Goal: Task Accomplishment & Management: Complete application form

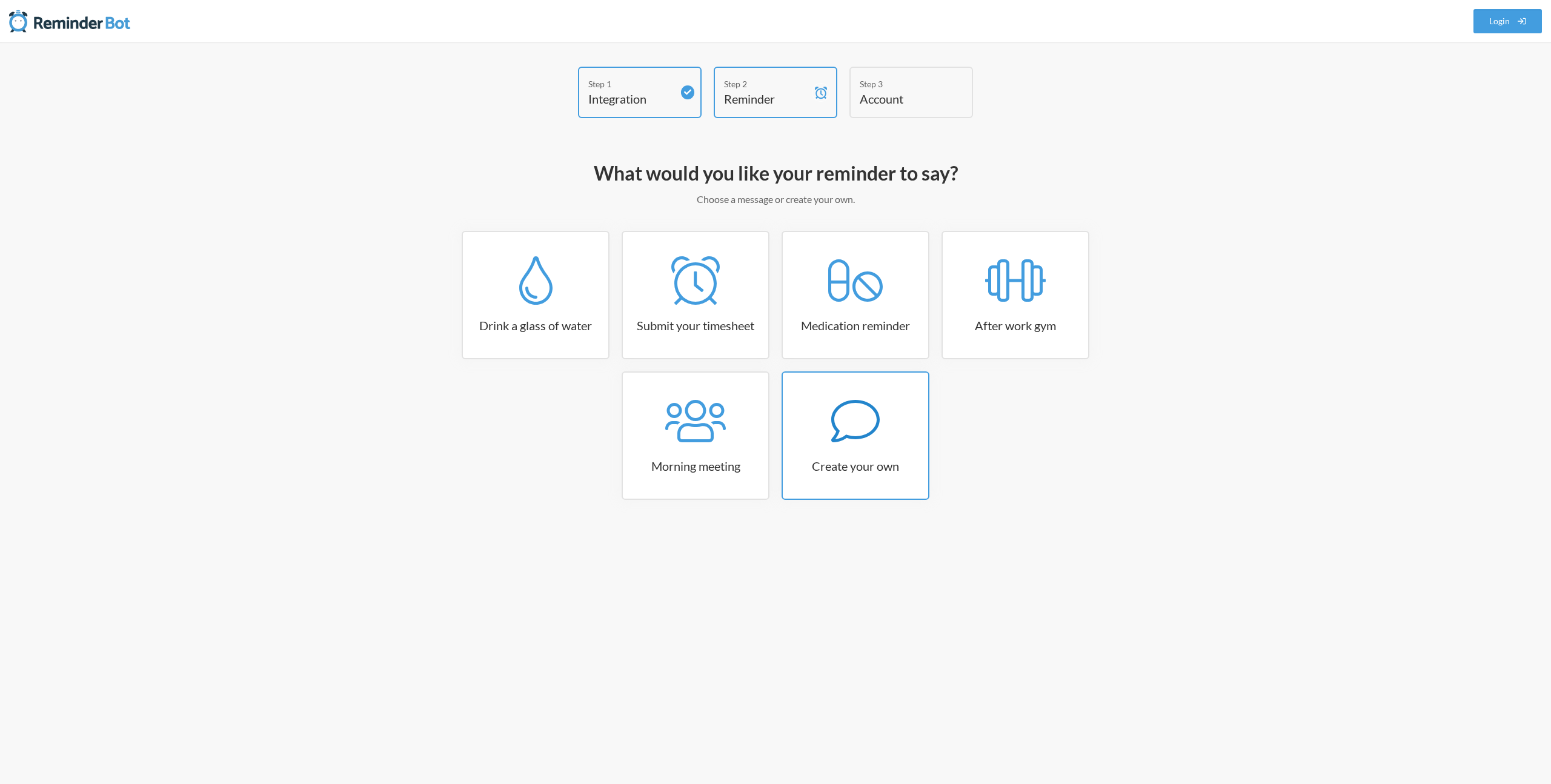
click at [833, 436] on icon at bounding box center [855, 421] width 48 height 42
select select "08:30:00"
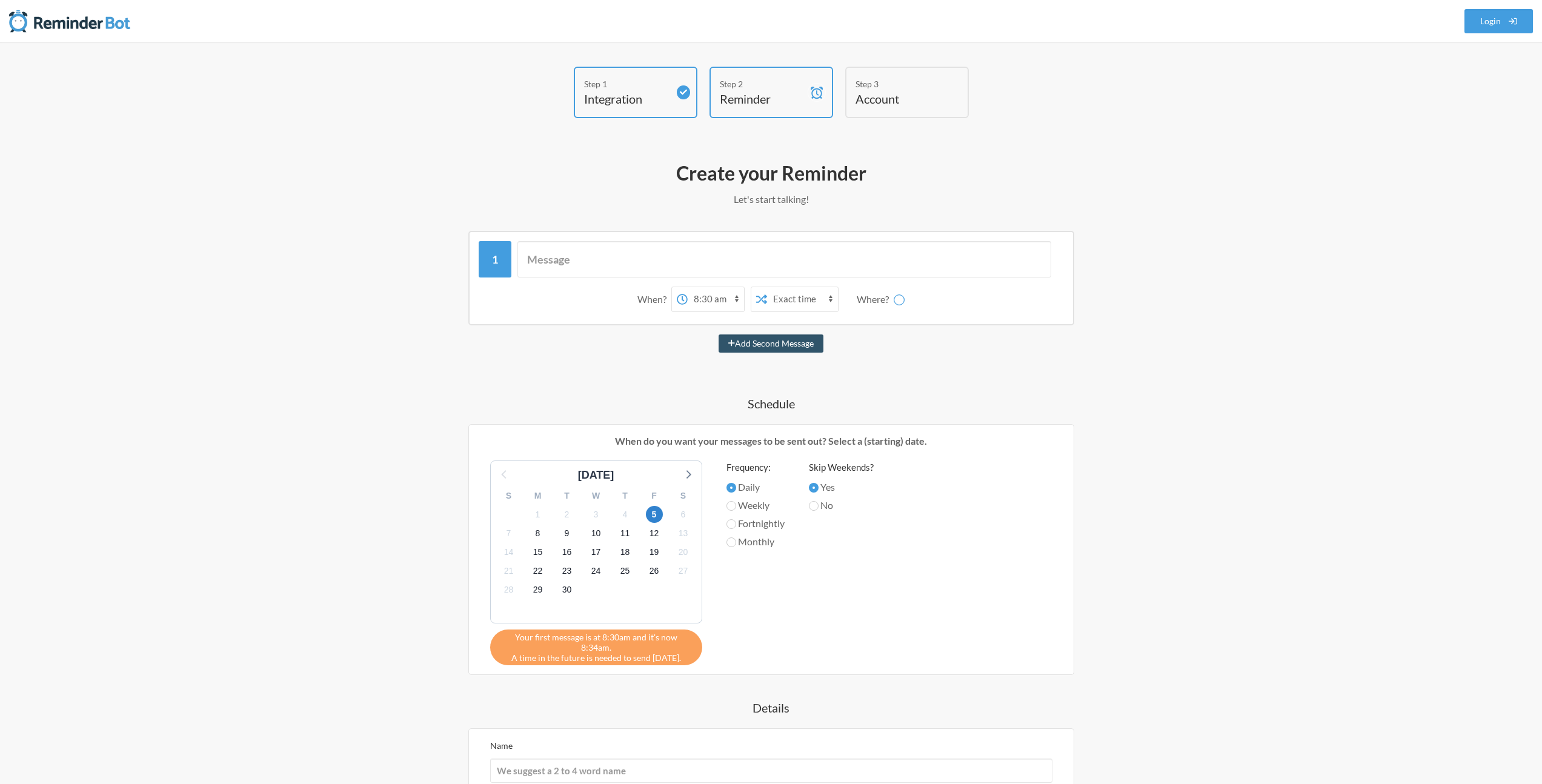
select select "D09DJ2GF4E6"
click at [677, 305] on select "12:00 am 12:15 am 12:30 am 12:45 am 1:00 am 1:15 am 1:30 am 1:45 am 2:00 am 2:1…" at bounding box center [668, 299] width 57 height 24
select select "08:00:00"
click at [640, 287] on select "12:00 am 12:15 am 12:30 am 12:45 am 1:00 am 1:15 am 1:30 am 1:45 am 2:00 am 2:1…" at bounding box center [668, 299] width 57 height 24
click at [554, 377] on div "When? 12:00 am 12:15 am 12:30 am 12:45 am 1:00 am 1:15 am 1:30 am 1:45 am 2:00 …" at bounding box center [771, 566] width 703 height 672
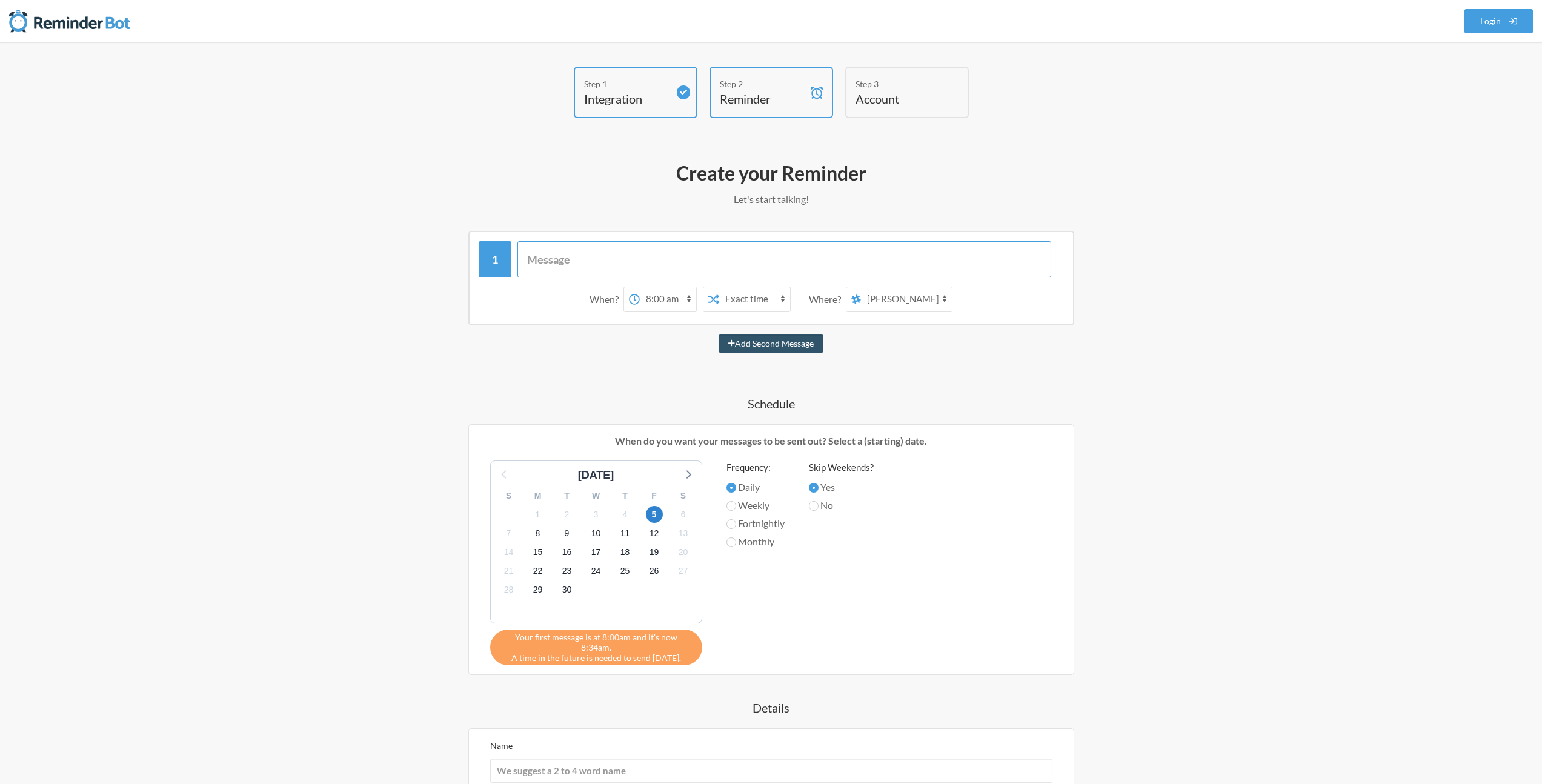
click at [587, 263] on input "text" at bounding box center [784, 259] width 534 height 36
type input "Review Rocket Money Budget"
click at [929, 310] on select "general random thehood getaways Adrian Macauley" at bounding box center [906, 299] width 91 height 24
click at [937, 294] on select "general random thehood getaways Adrian Macauley" at bounding box center [906, 299] width 91 height 24
click at [861, 287] on select "general random thehood getaways Adrian Macauley" at bounding box center [906, 299] width 91 height 24
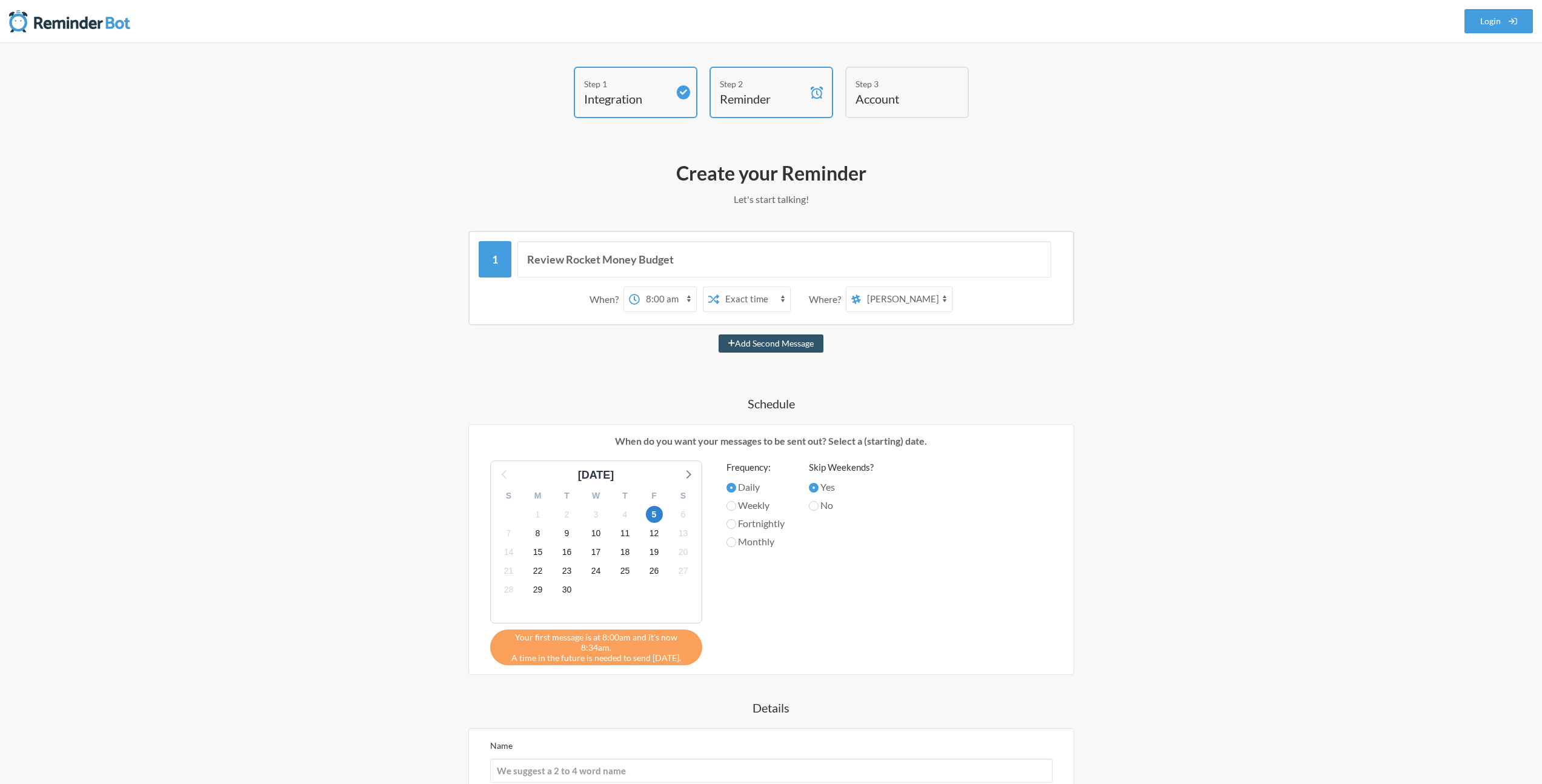
click at [927, 378] on div "Review Rocket Money Budget When? 12:00 am 12:15 am 12:30 am 12:45 am 1:00 am 1:…" at bounding box center [771, 566] width 703 height 672
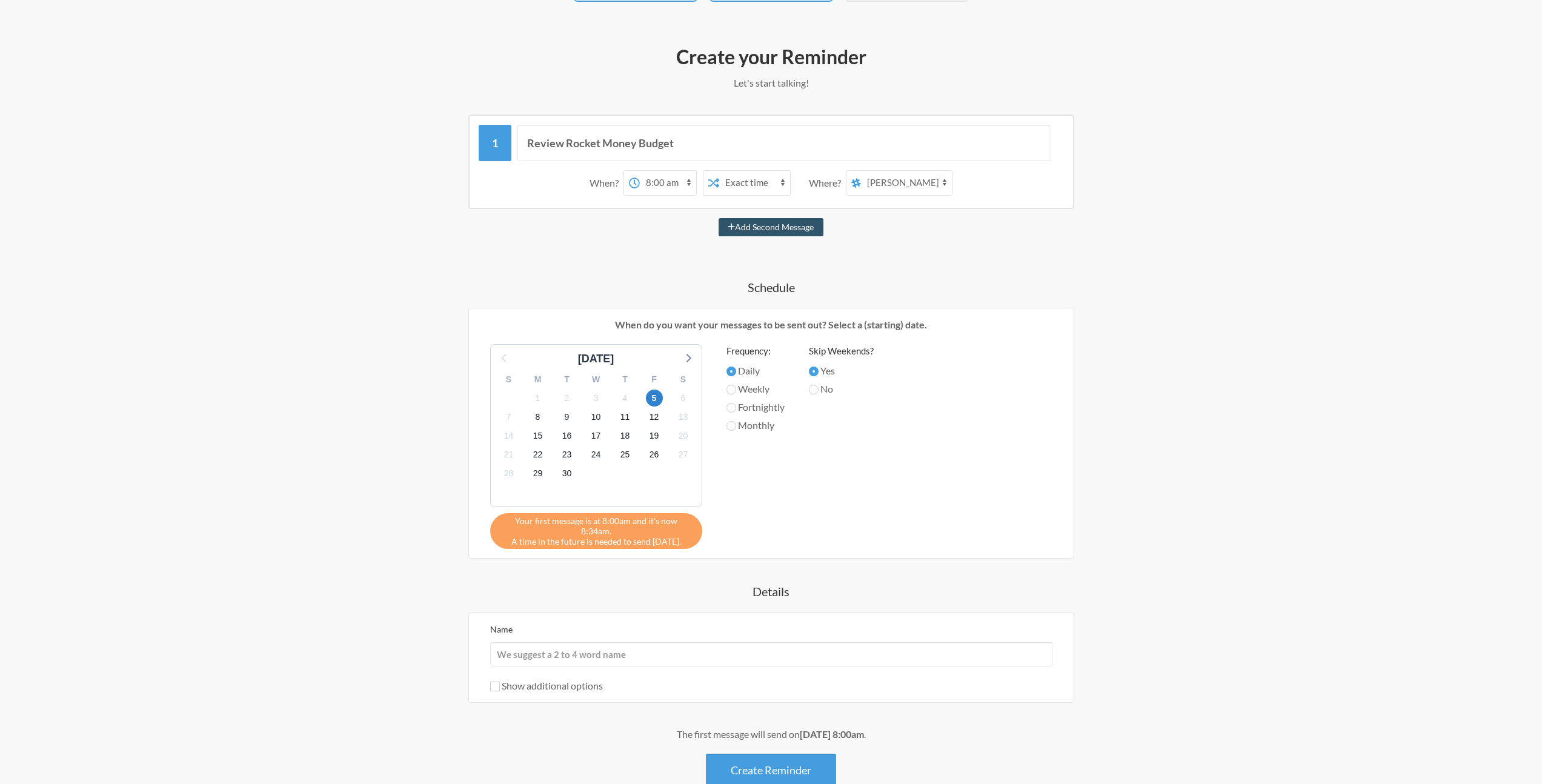
scroll to position [181, 0]
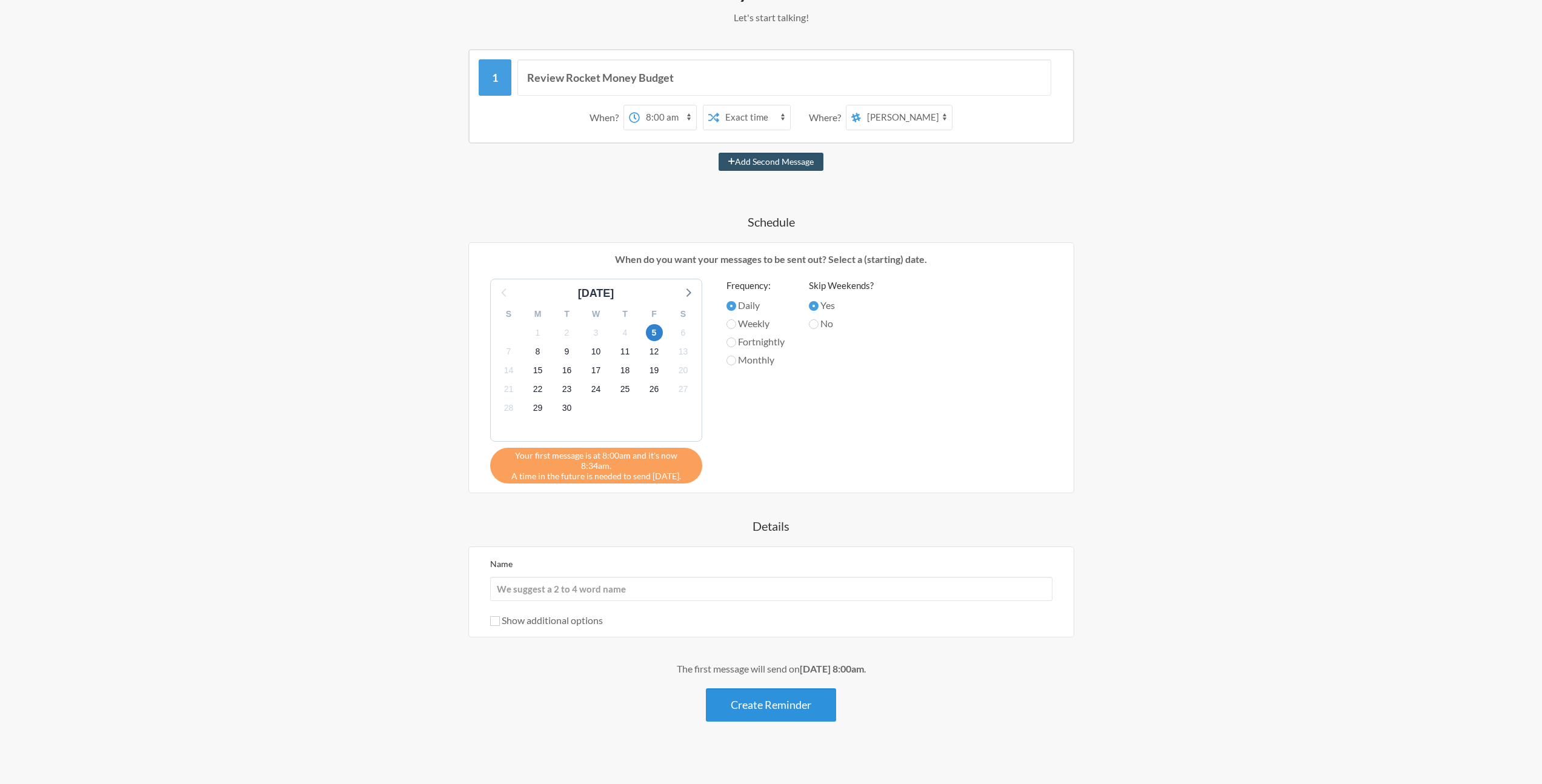
click at [806, 702] on button "Create Reminder" at bounding box center [771, 705] width 130 height 33
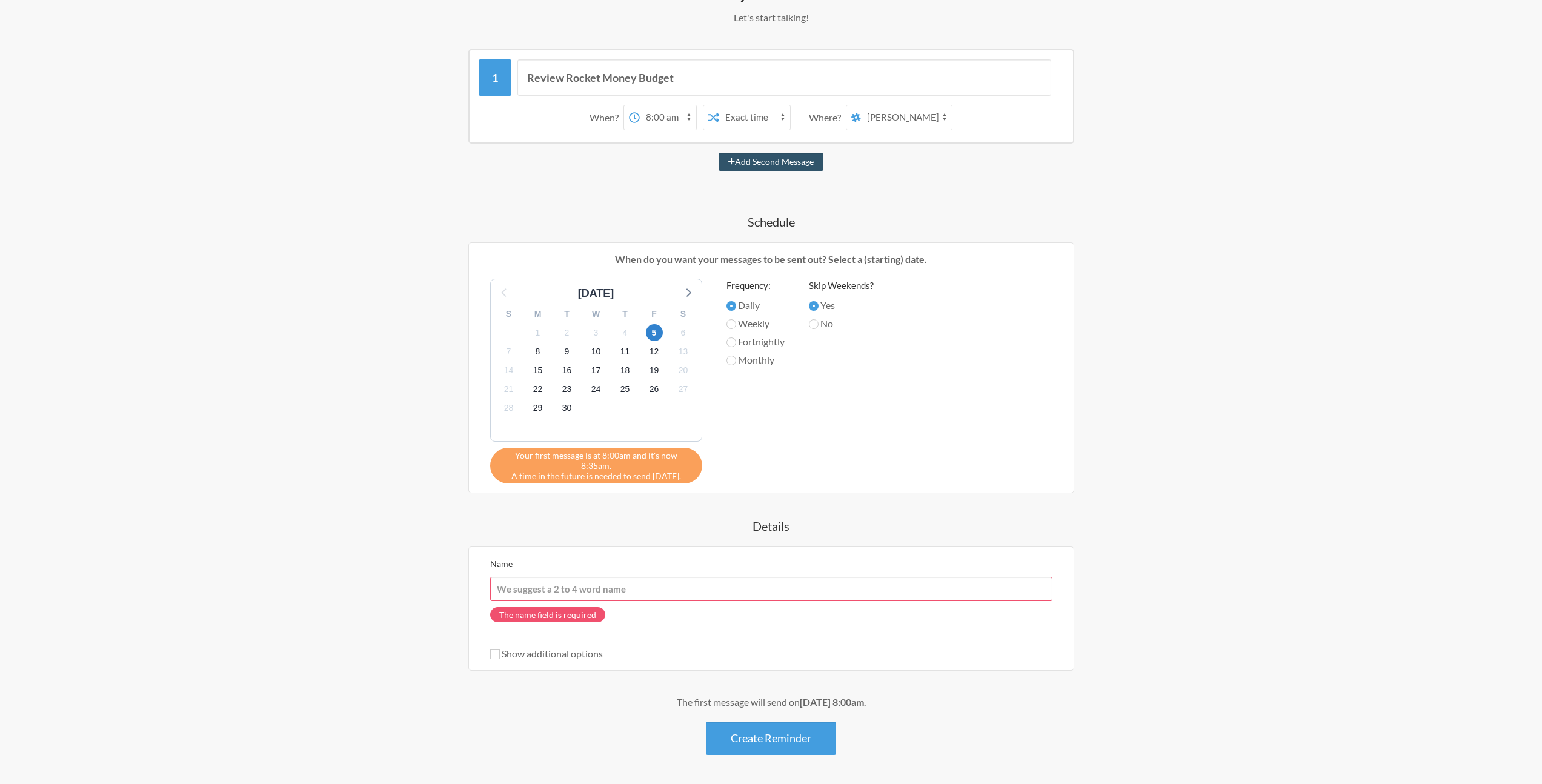
click at [762, 586] on input "Name" at bounding box center [771, 589] width 562 height 24
click at [718, 67] on input "Review Rocket Money Budget" at bounding box center [784, 78] width 534 height 36
click at [644, 578] on input "Name" at bounding box center [771, 589] width 562 height 24
click at [752, 581] on input "Name" at bounding box center [771, 589] width 562 height 24
click at [725, 581] on input "Name" at bounding box center [771, 589] width 562 height 24
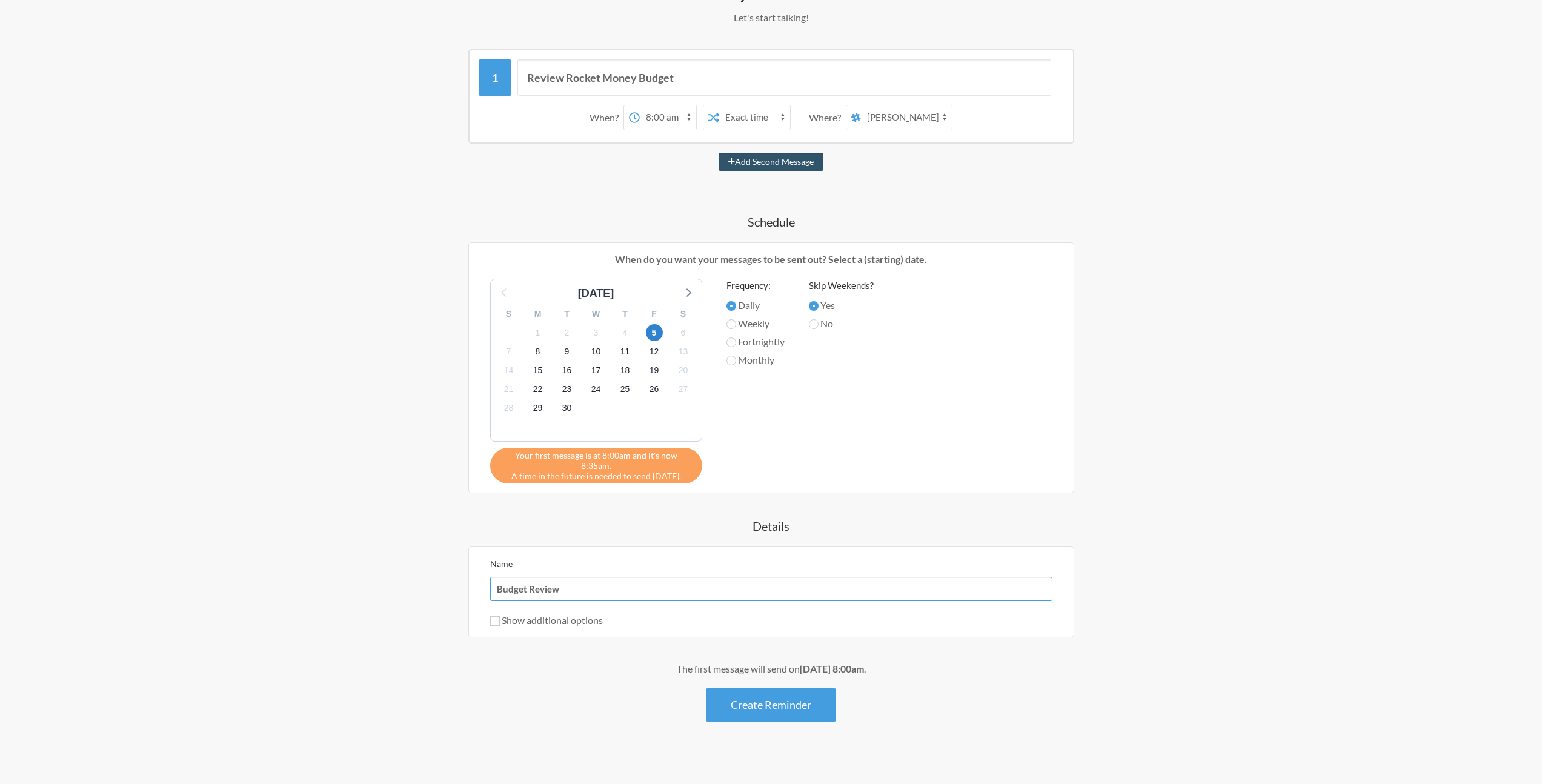
type input "Budget Review"
click at [529, 615] on label "Show additional options" at bounding box center [546, 619] width 113 height 11
click at [500, 616] on input "Show additional options" at bounding box center [495, 621] width 10 height 10
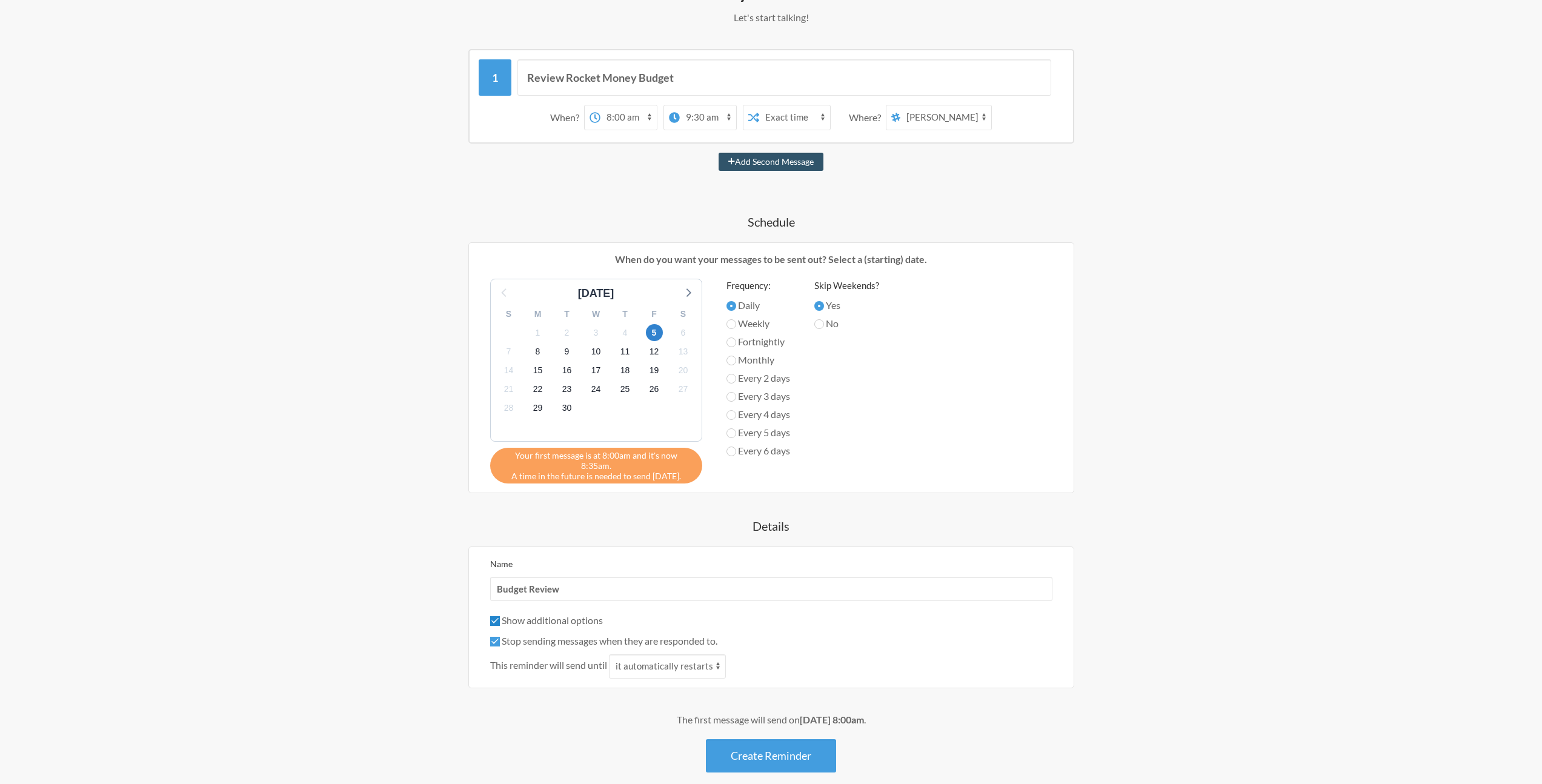
click at [496, 616] on input "Show additional options" at bounding box center [495, 621] width 10 height 10
checkbox input "false"
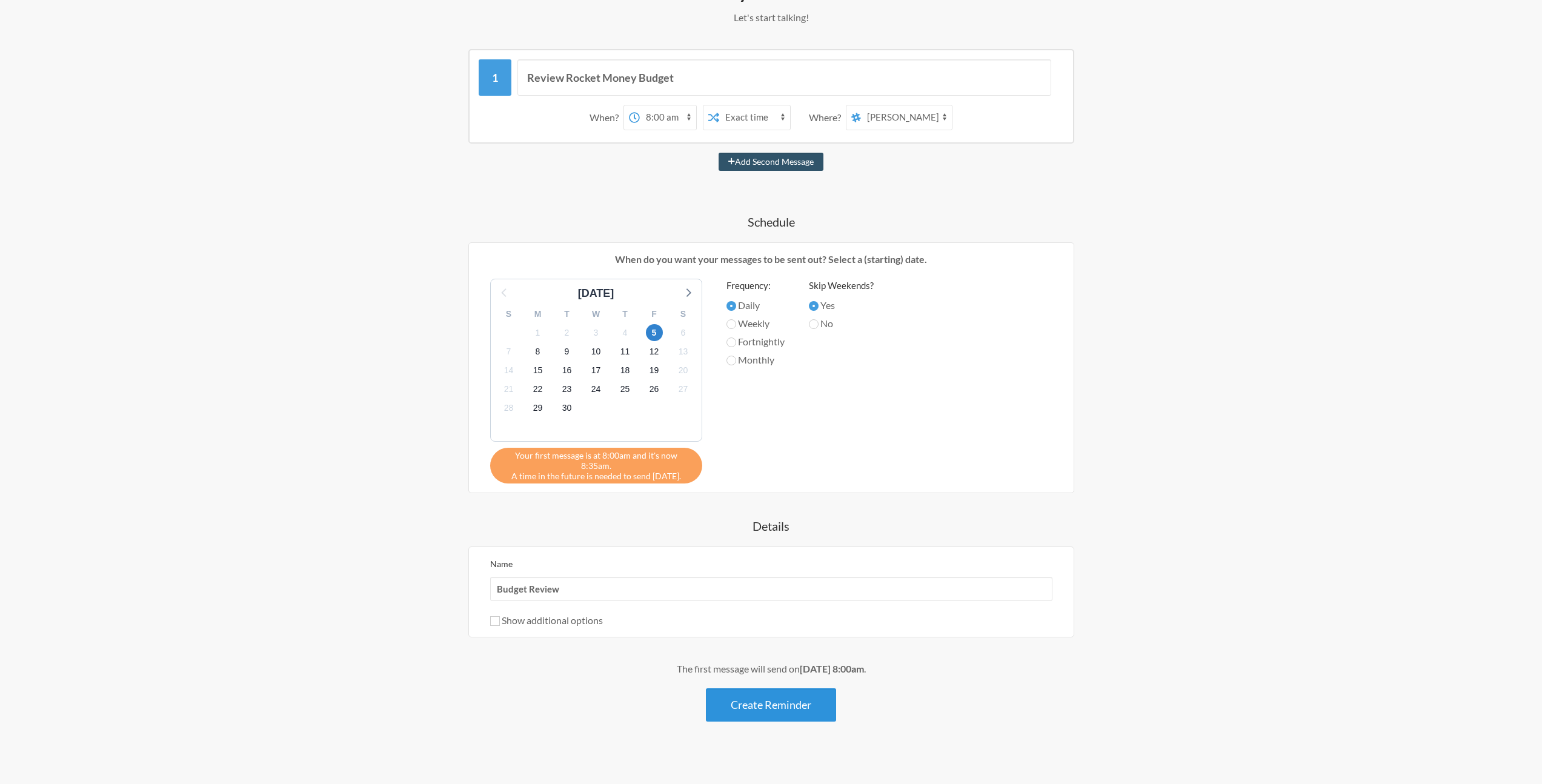
click at [784, 693] on button "Create Reminder" at bounding box center [771, 705] width 130 height 33
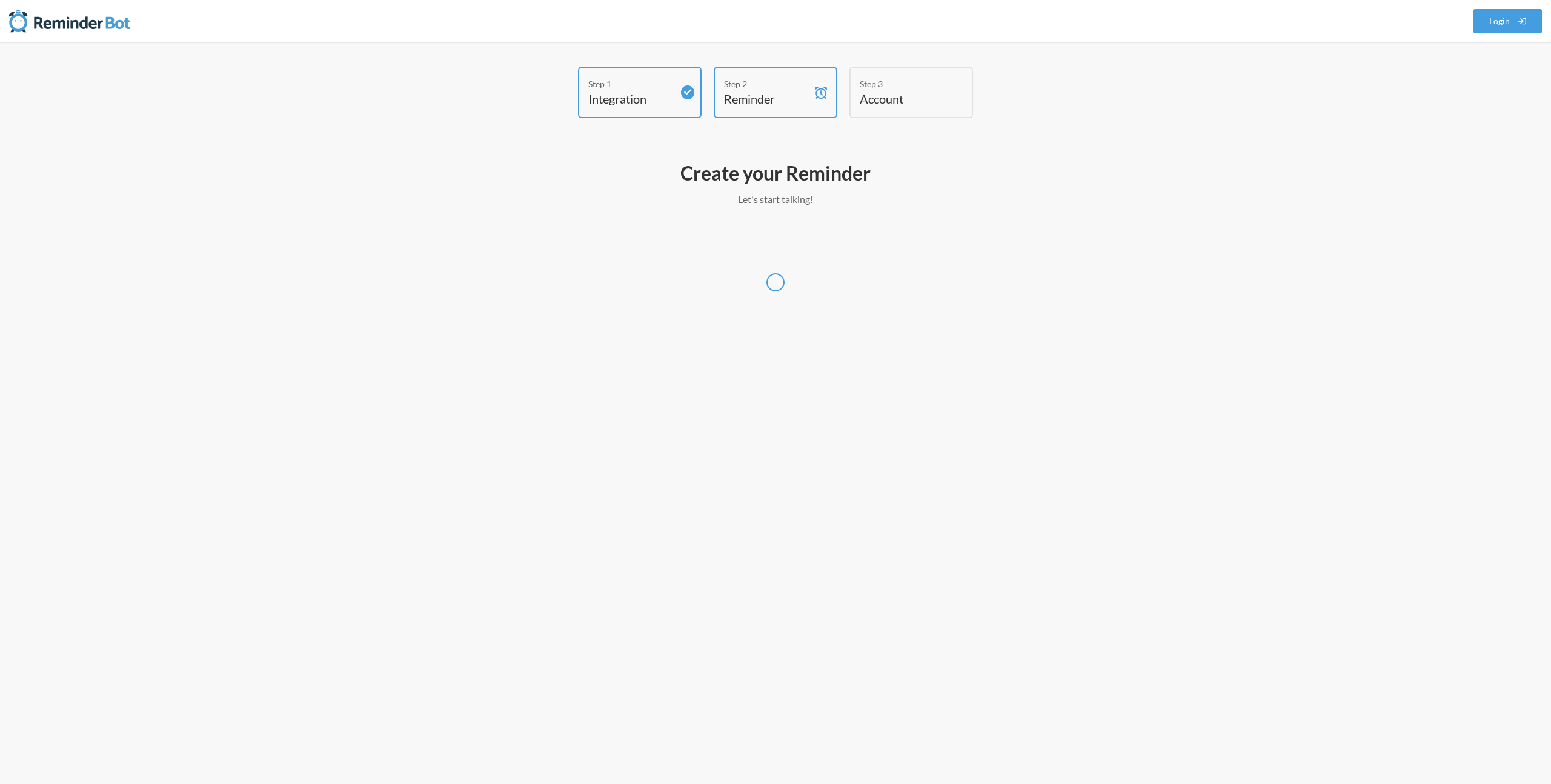
select select "America/New_York"
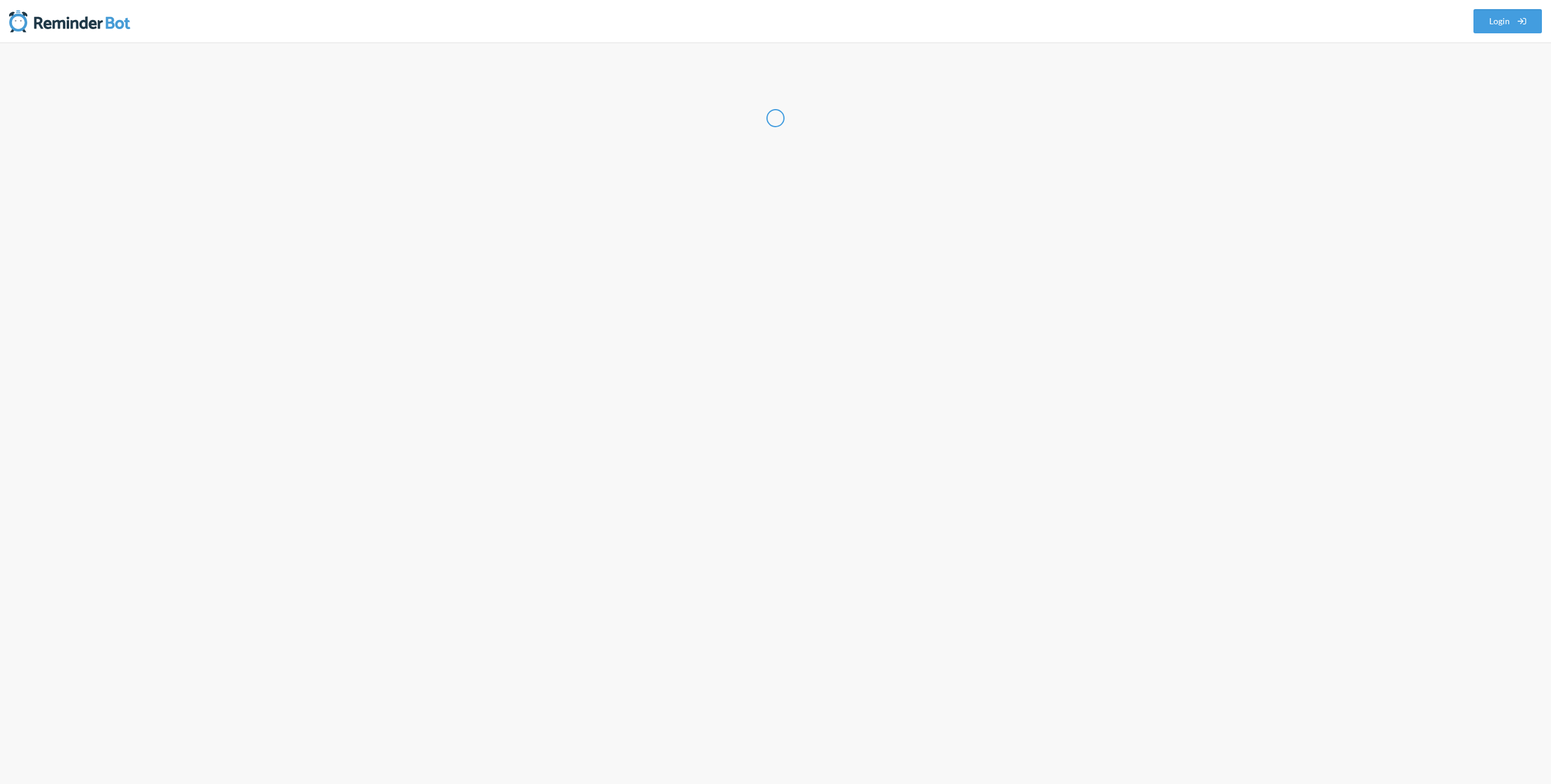
select select "US"
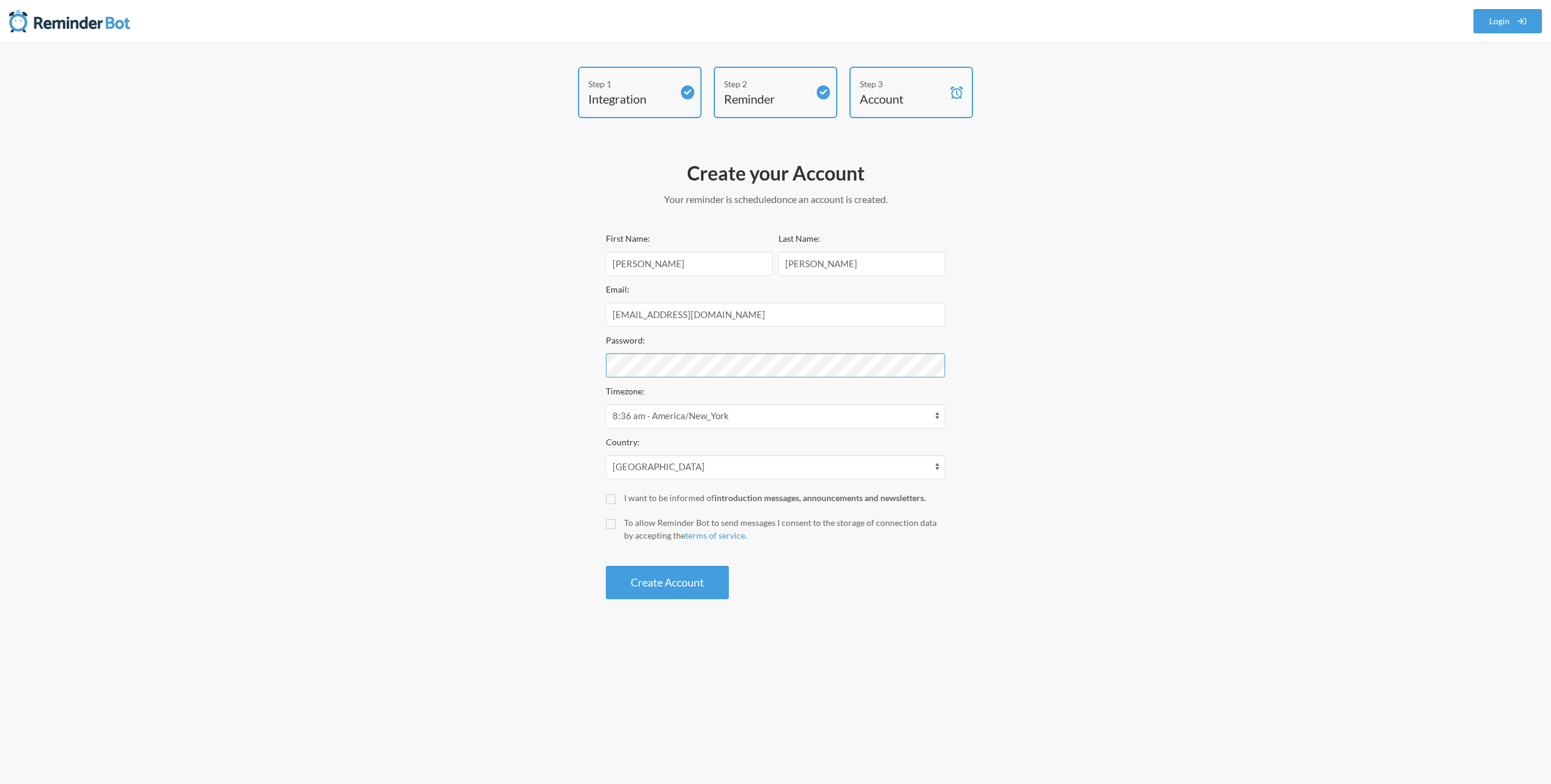
click at [0, 783] on com-1password-button at bounding box center [0, 798] width 0 height 0
click at [419, 355] on div "Step 1 Integration Step 2 Reminder Step 3 Account Create your Account Your remi…" at bounding box center [775, 336] width 727 height 538
click at [617, 498] on label "I want to be informed of introduction messages, announcements and newsletters." at bounding box center [775, 497] width 340 height 13
click at [616, 498] on input "I want to be informed of introduction messages, announcements and newsletters." at bounding box center [610, 499] width 10 height 10
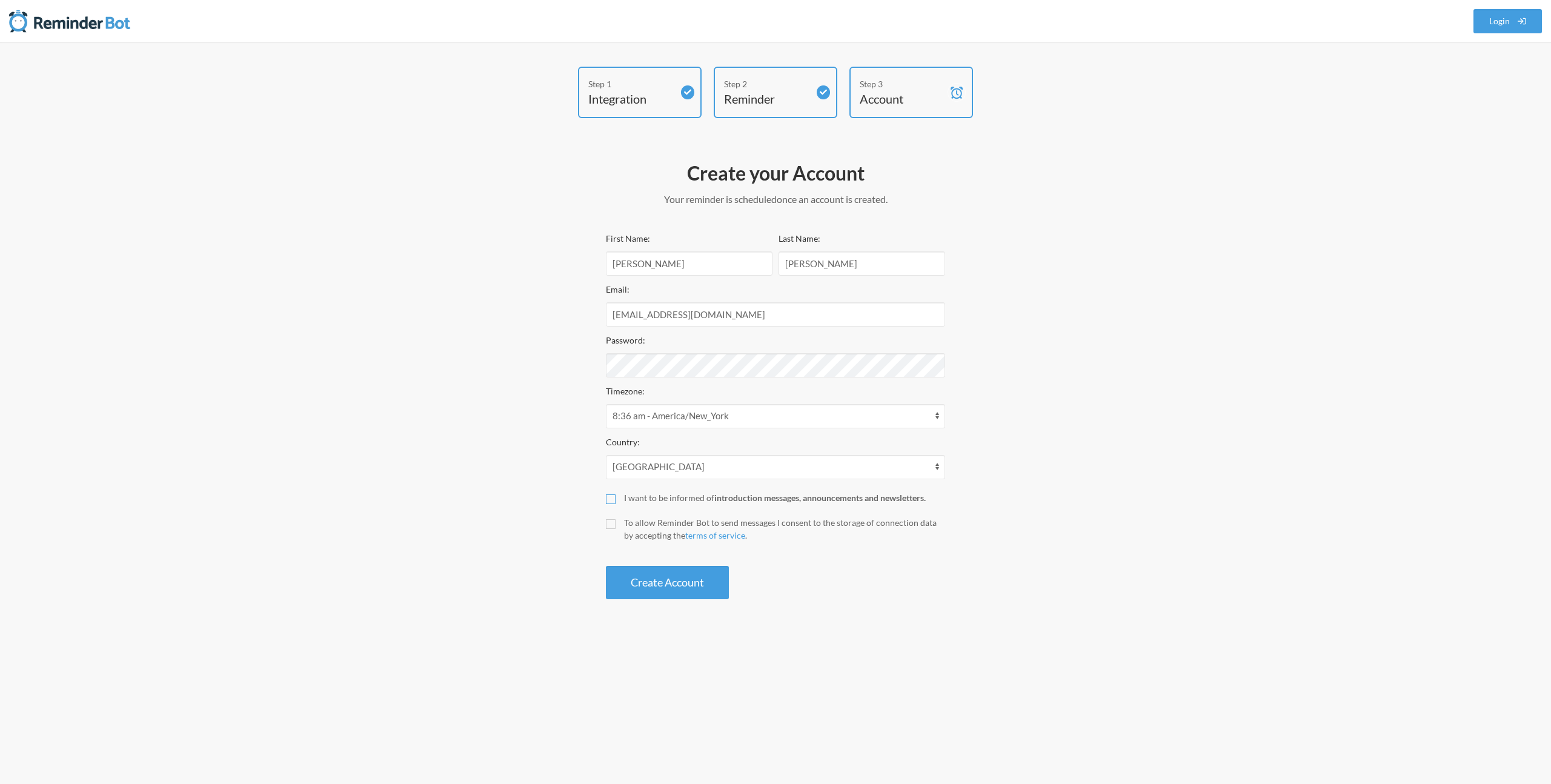
checkbox input "true"
click at [611, 525] on input "To allow Reminder Bot to send messages I consent to the storage of connection d…" at bounding box center [610, 524] width 10 height 10
checkbox input "true"
click at [612, 498] on input "I want to be informed of introduction messages, announcements and newsletters." at bounding box center [610, 499] width 10 height 10
checkbox input "false"
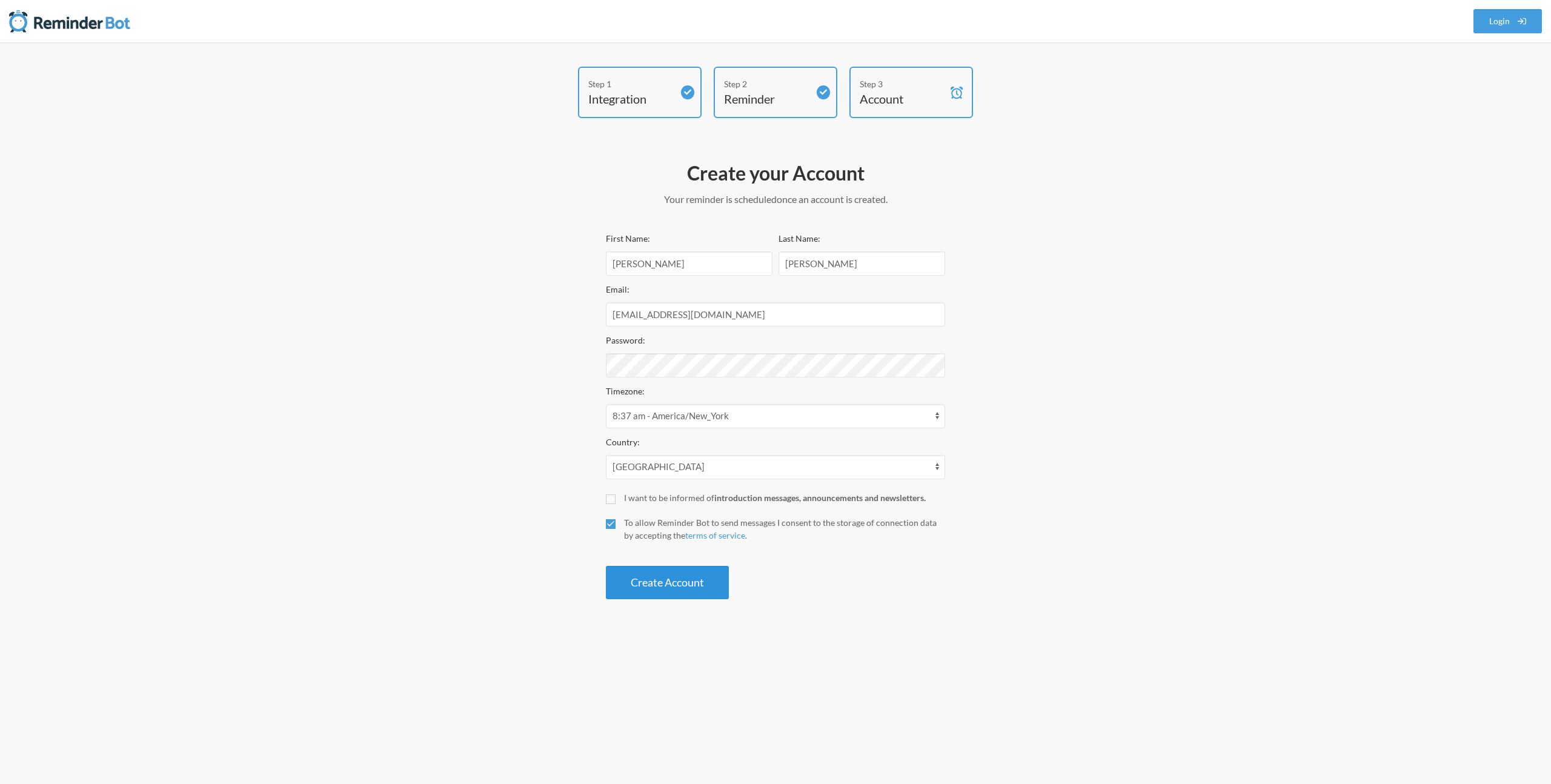
click at [665, 567] on button "Create Account" at bounding box center [667, 582] width 123 height 33
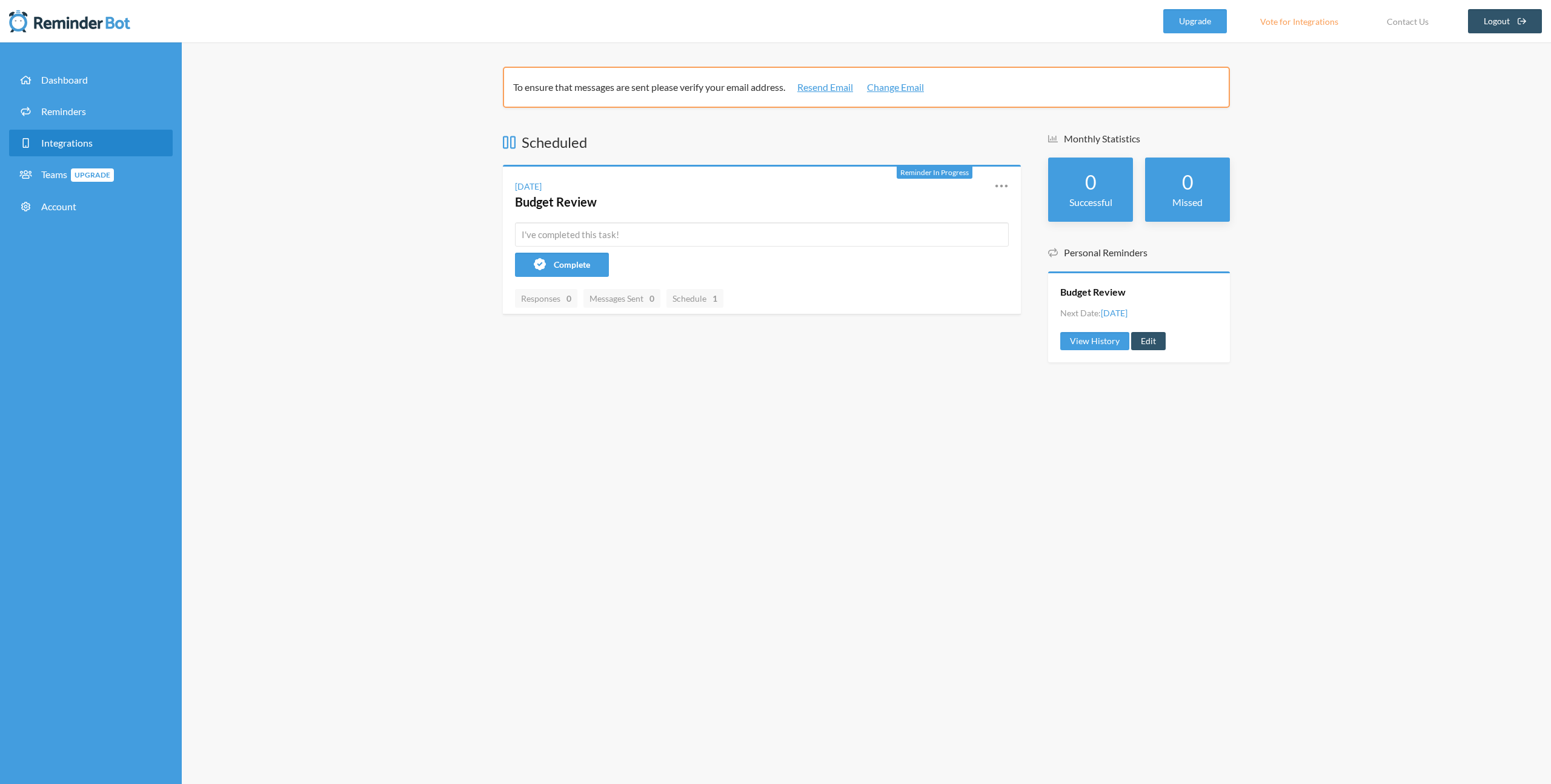
click at [69, 149] on link "Integrations" at bounding box center [91, 142] width 163 height 26
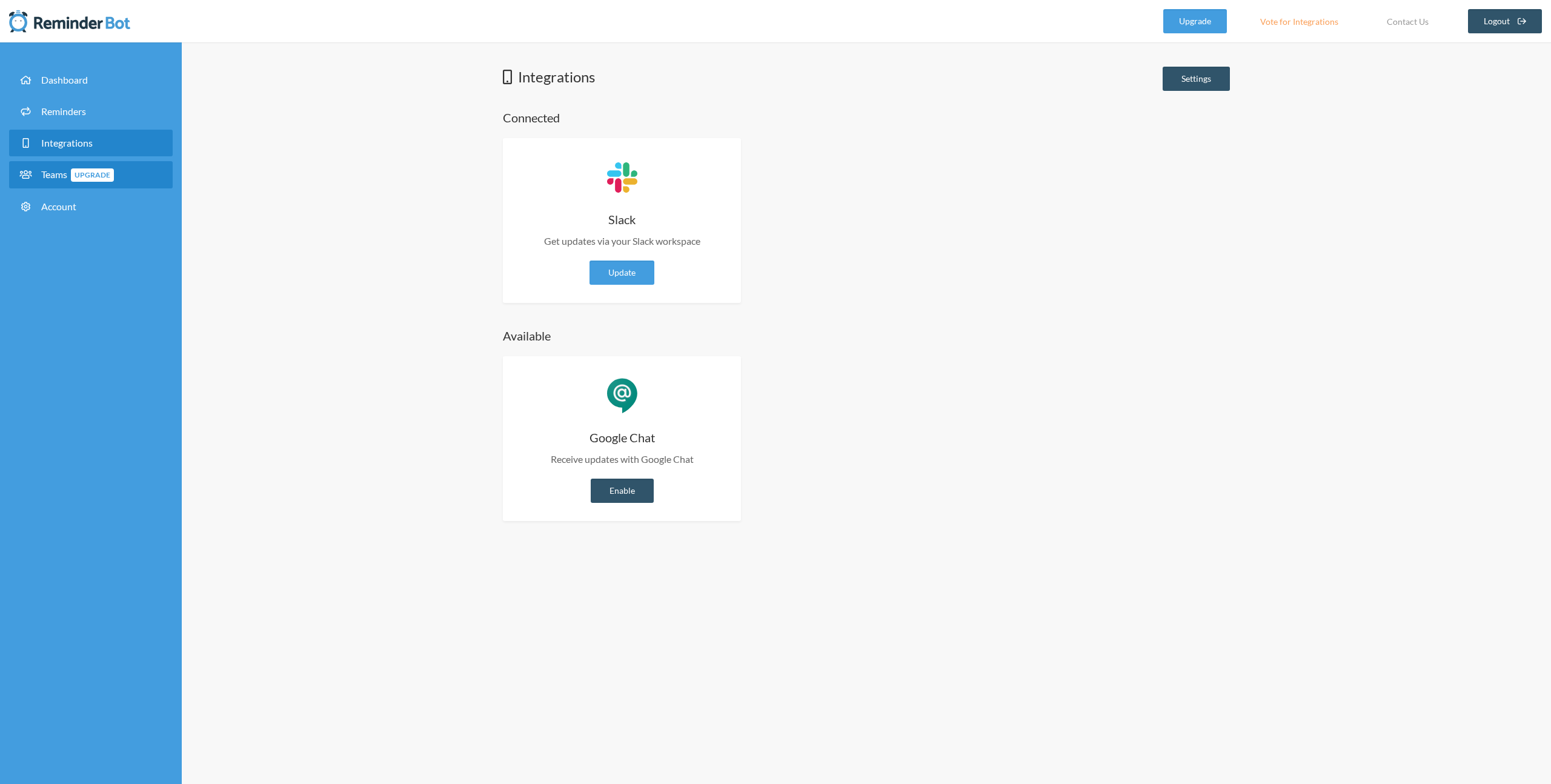
click at [72, 174] on span "Teams Upgrade" at bounding box center [77, 174] width 73 height 11
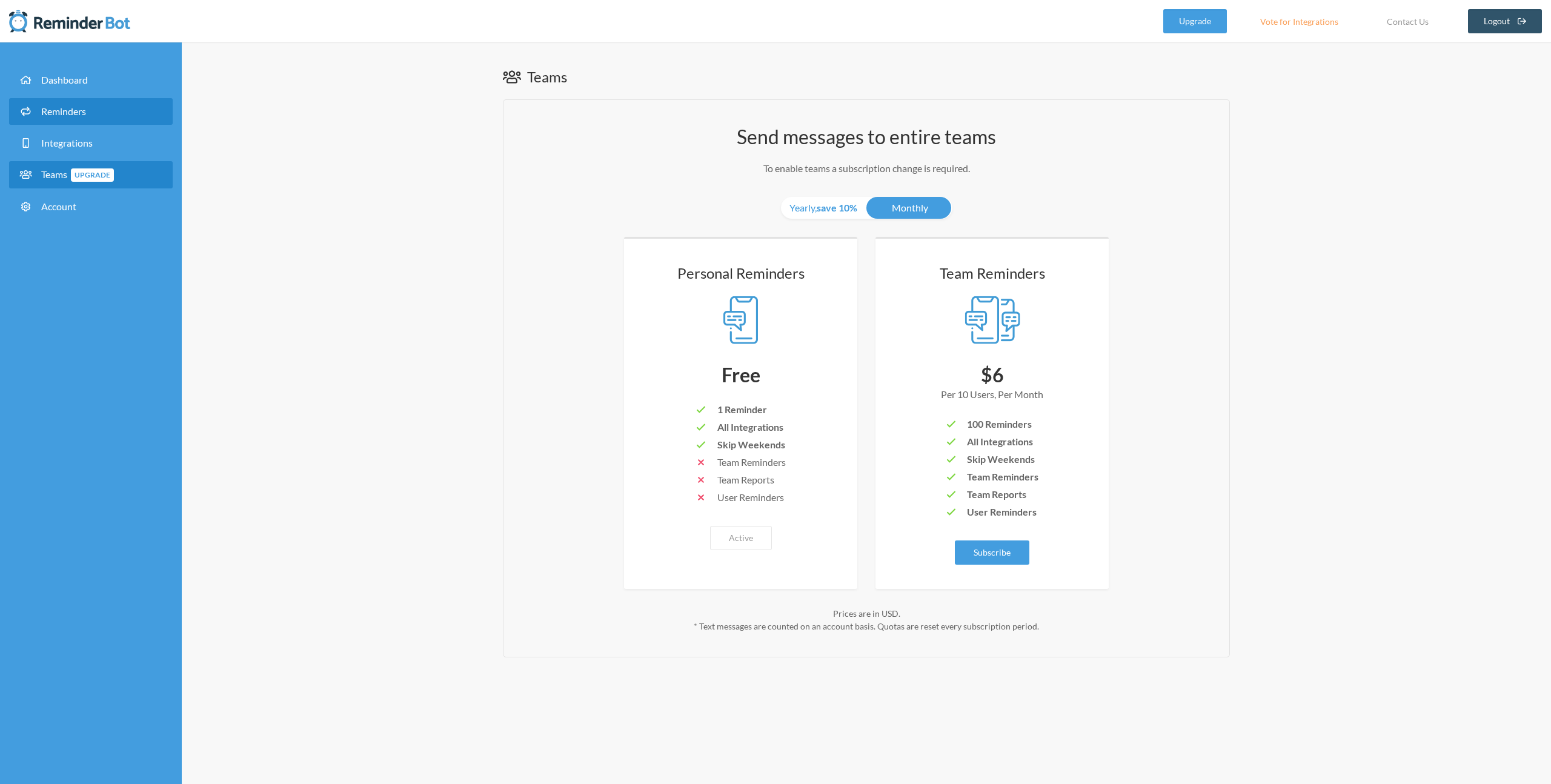
click at [101, 108] on link "Reminders" at bounding box center [91, 111] width 163 height 26
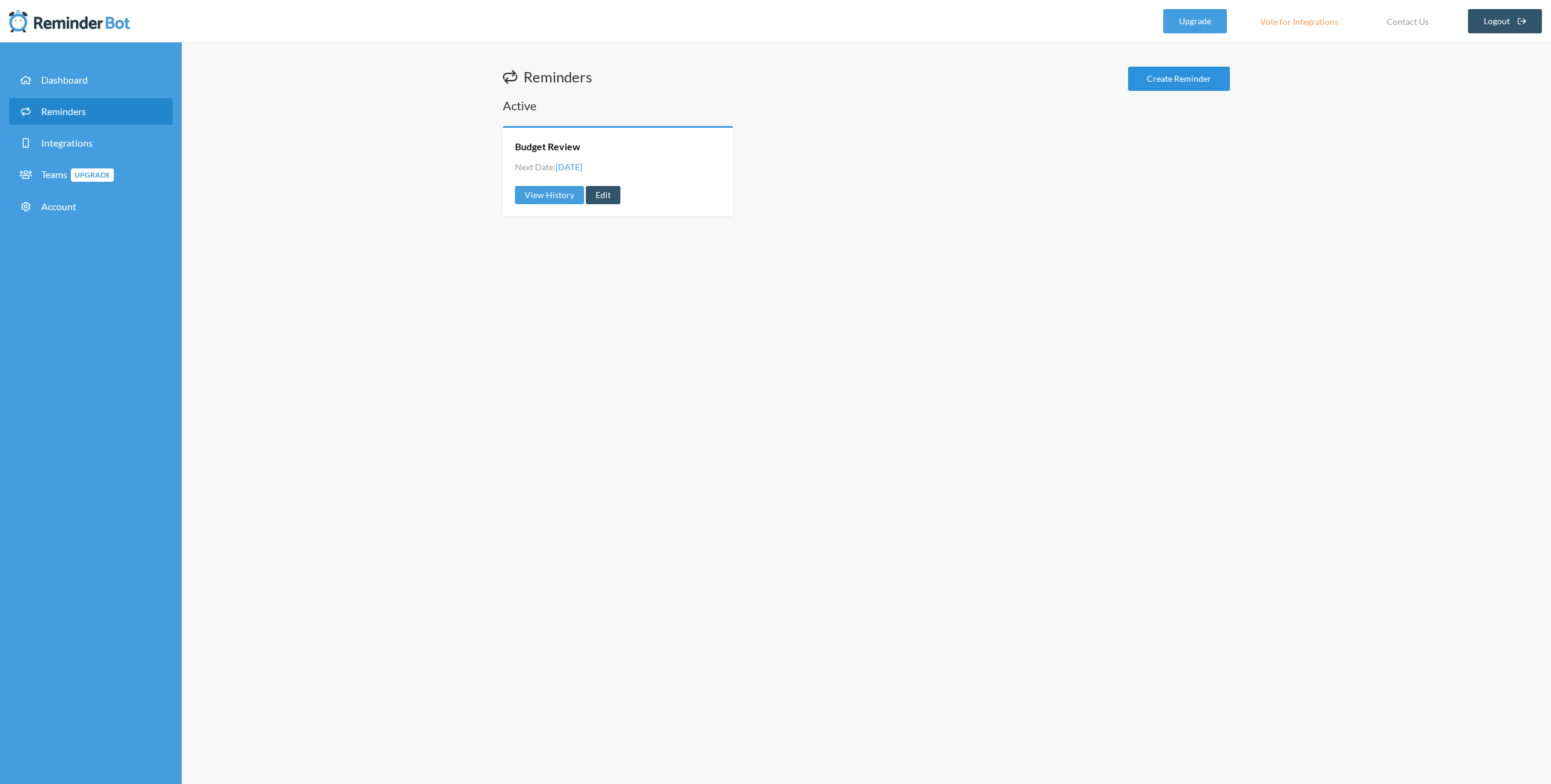
click at [1162, 77] on link "Create Reminder" at bounding box center [1179, 79] width 102 height 24
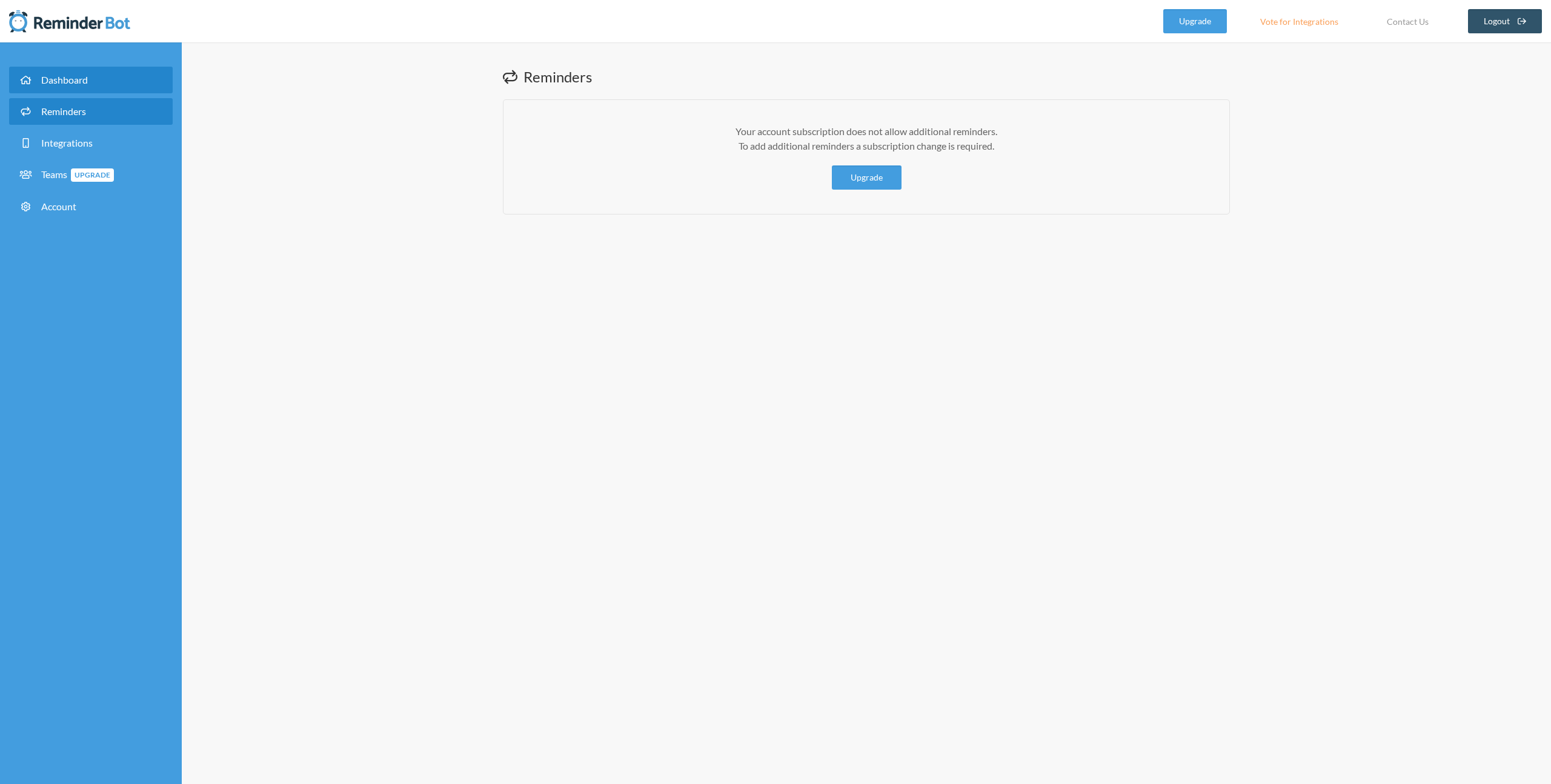
click at [61, 81] on span "Dashboard" at bounding box center [64, 79] width 47 height 11
